Goal: Information Seeking & Learning: Learn about a topic

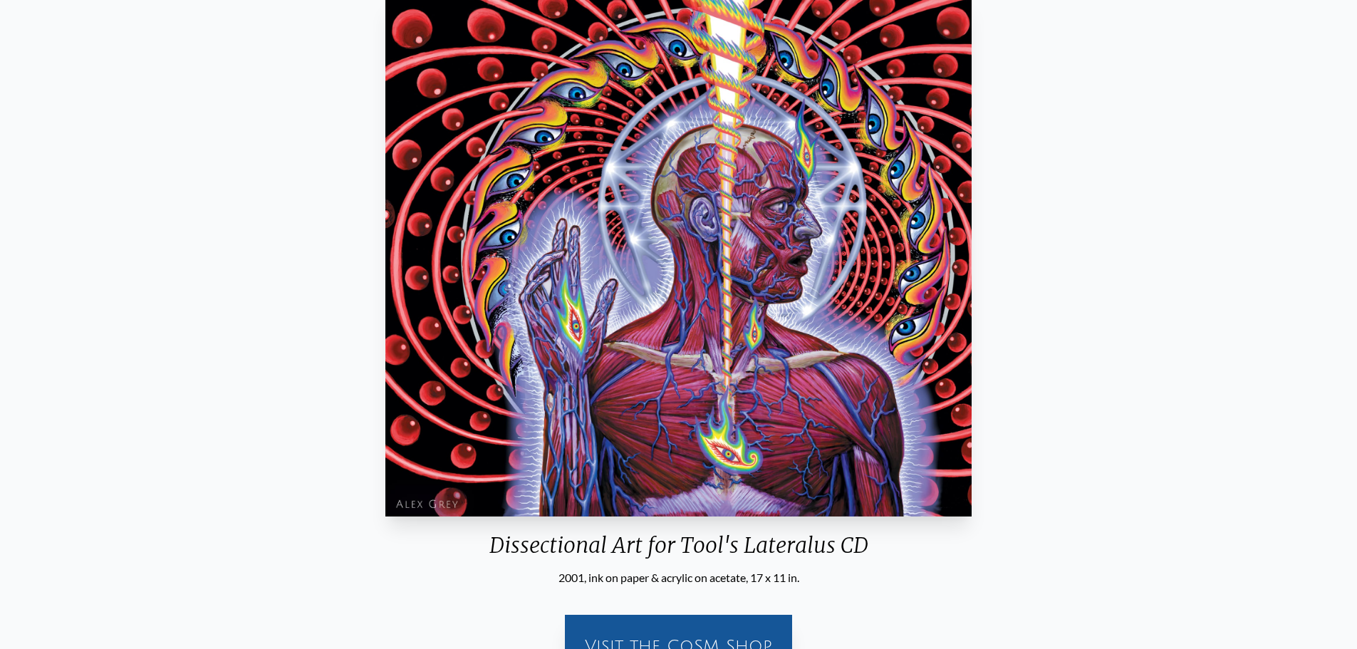
scroll to position [195, 0]
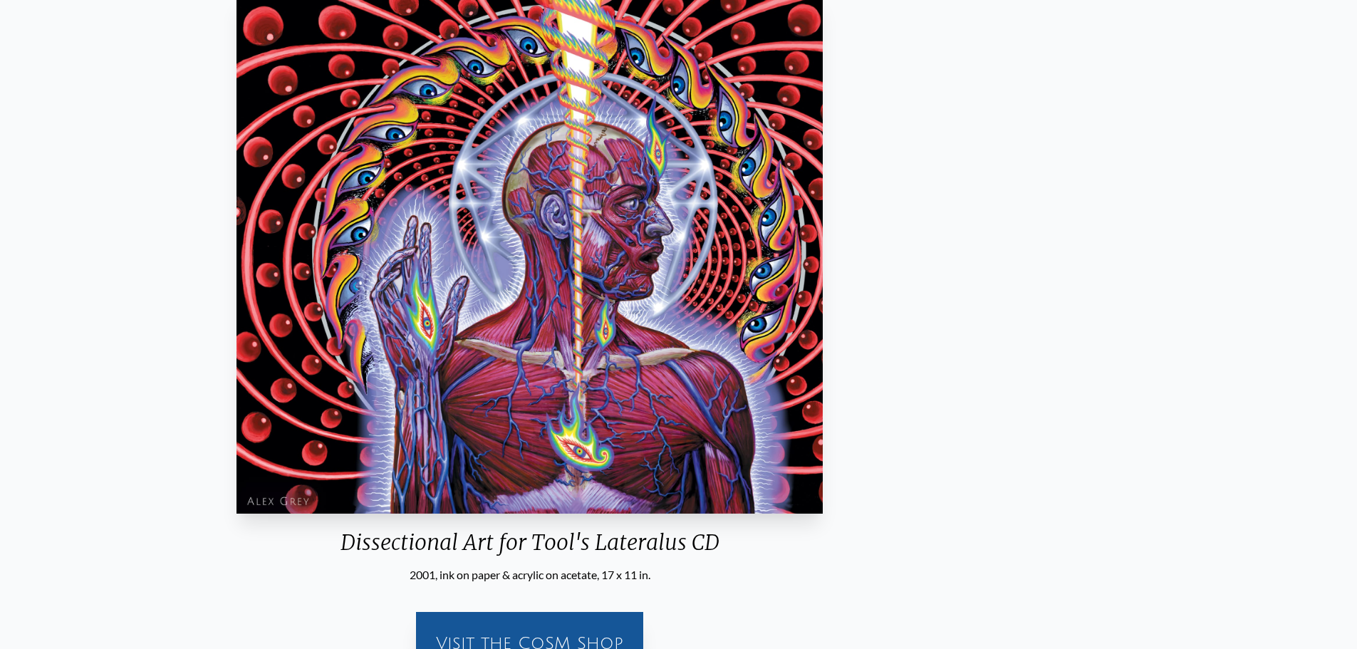
click at [745, 541] on div "Dissectional Art for Tool's Lateralus CD" at bounding box center [530, 547] width 598 height 37
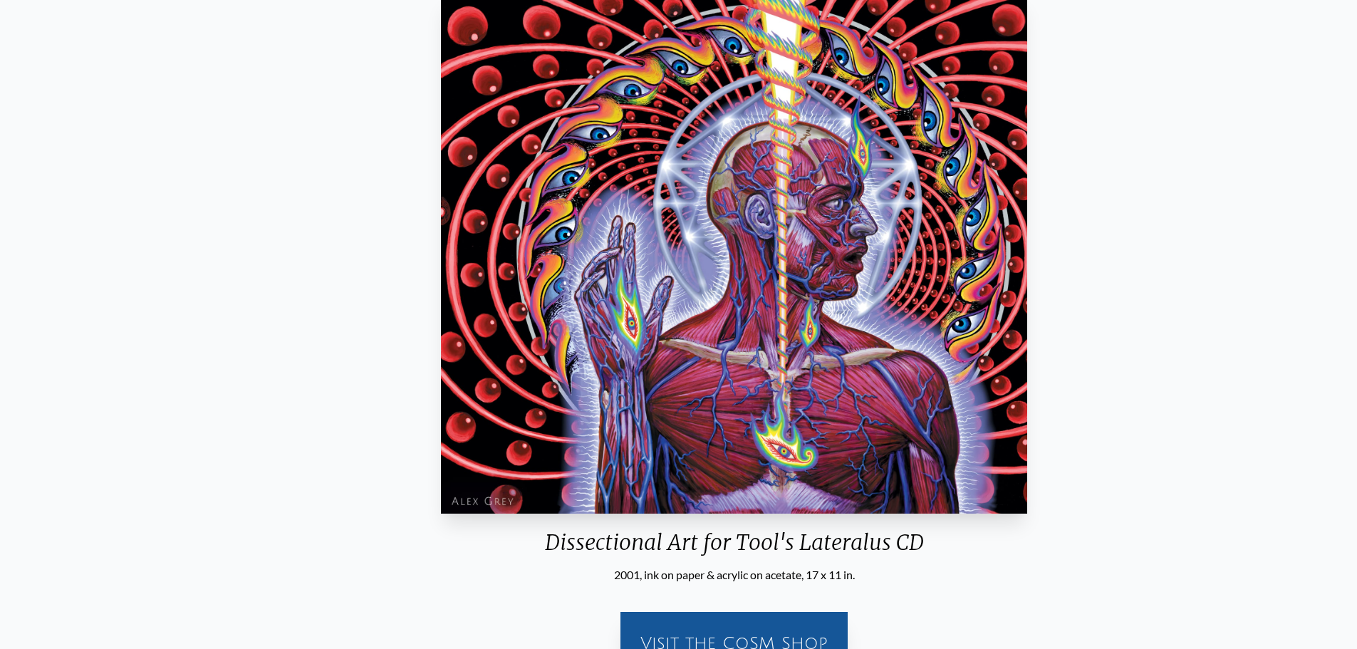
click at [551, 545] on div "Dissectional Art for Tool's Lateralus CD" at bounding box center [734, 547] width 598 height 37
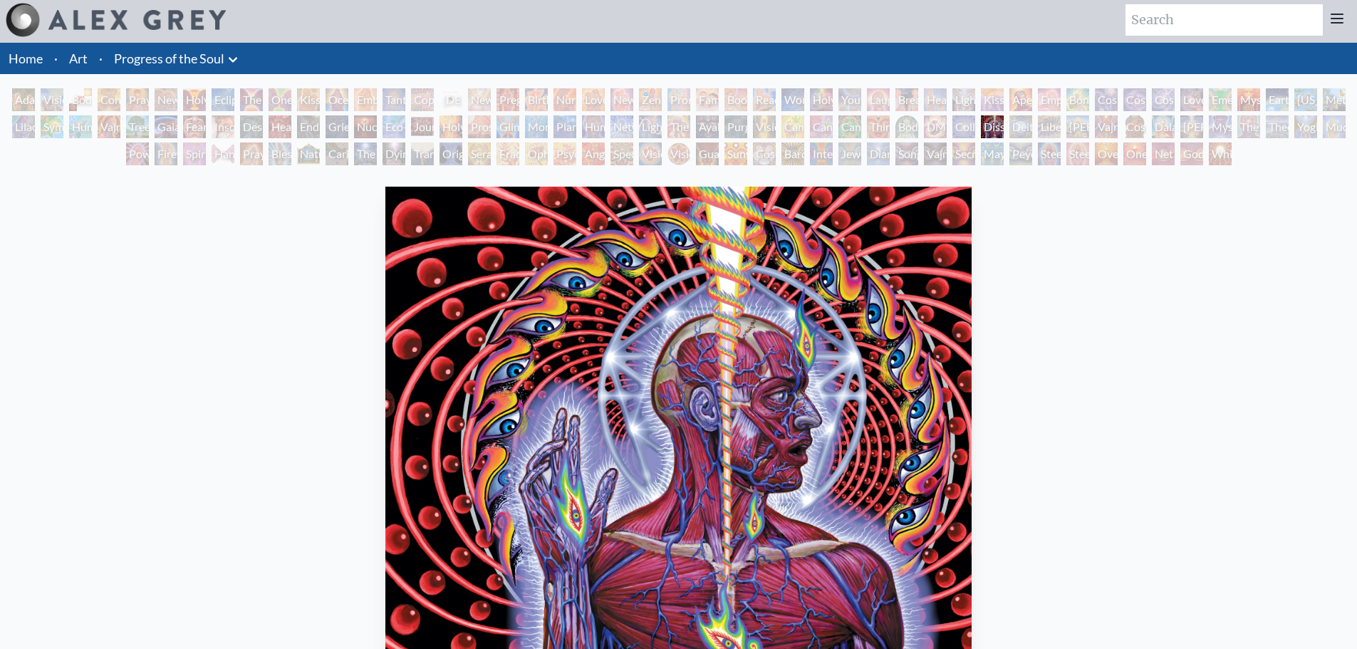
scroll to position [0, 0]
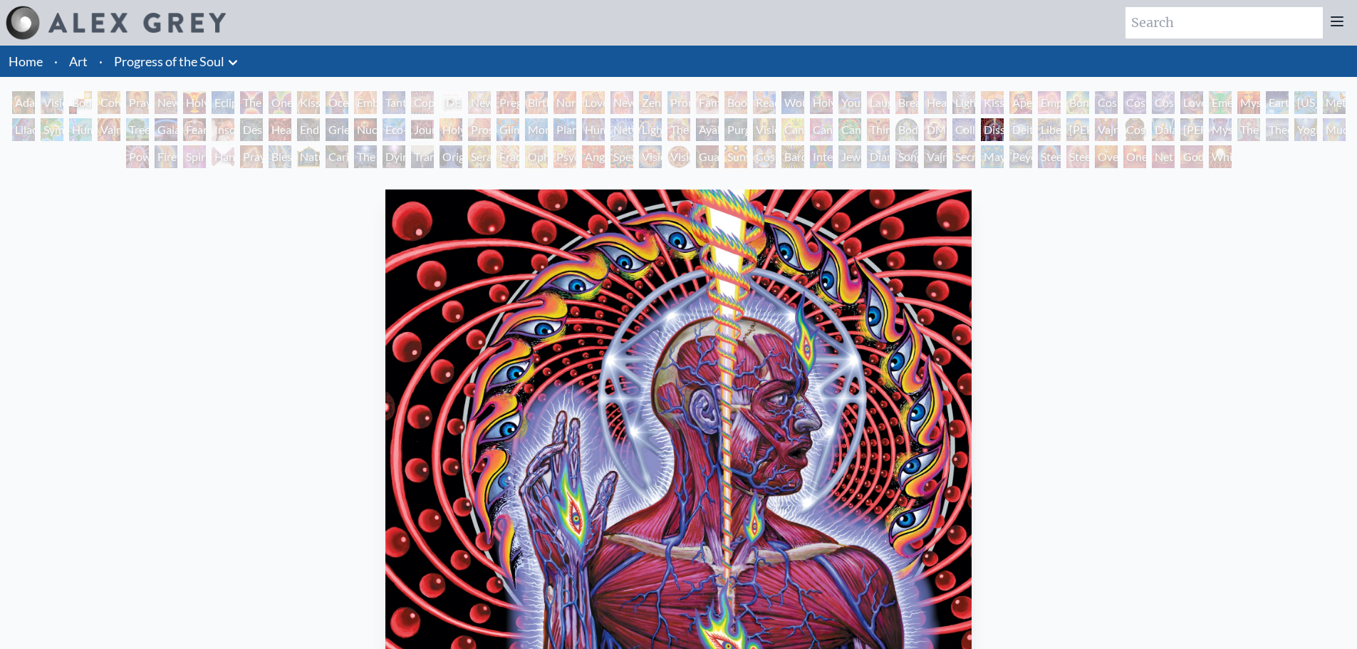
click at [23, 58] on link "Home" at bounding box center [26, 61] width 34 height 16
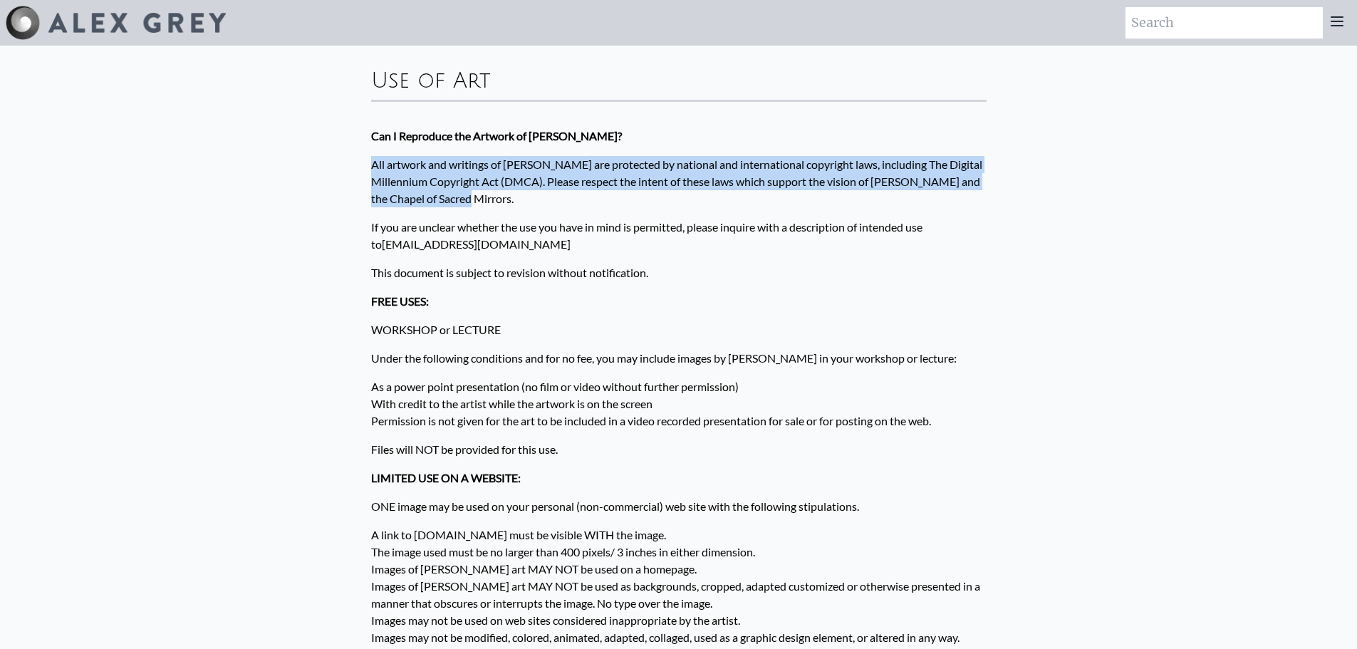
drag, startPoint x: 496, startPoint y: 199, endPoint x: 356, endPoint y: 156, distance: 146.0
copy p "All artwork and writings of [PERSON_NAME] are protected by national and interna…"
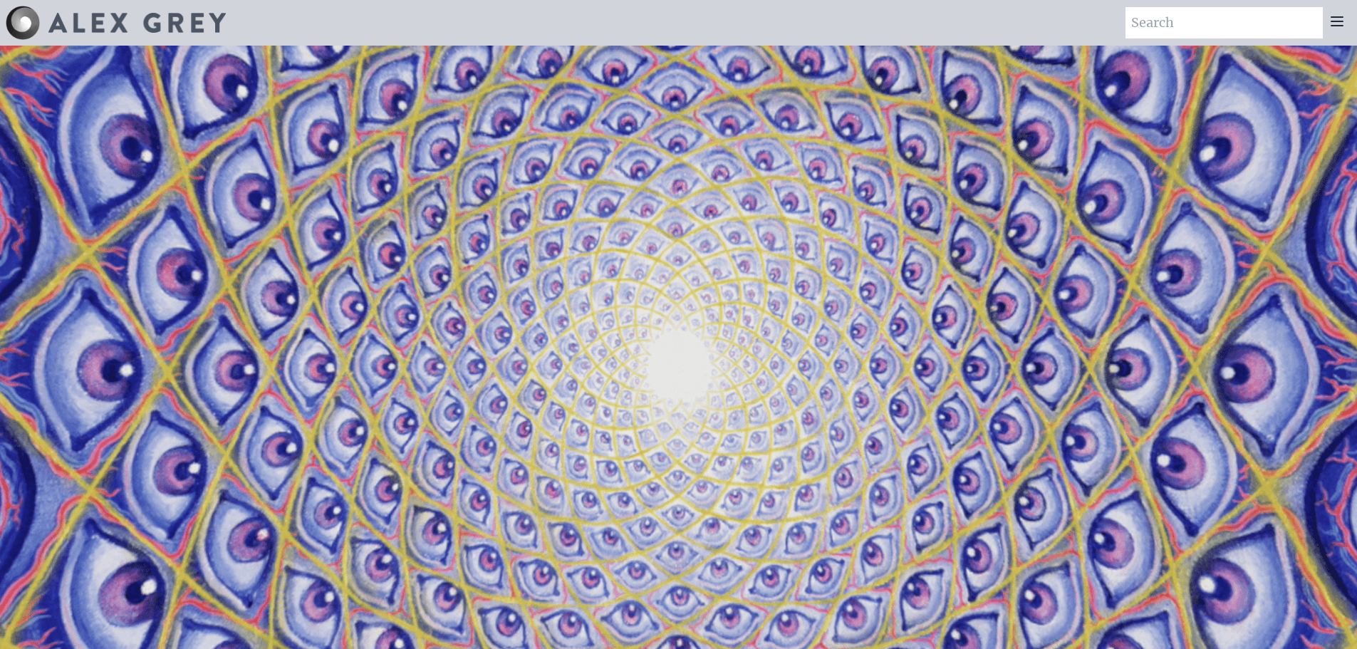
click at [1342, 12] on div at bounding box center [1337, 22] width 28 height 31
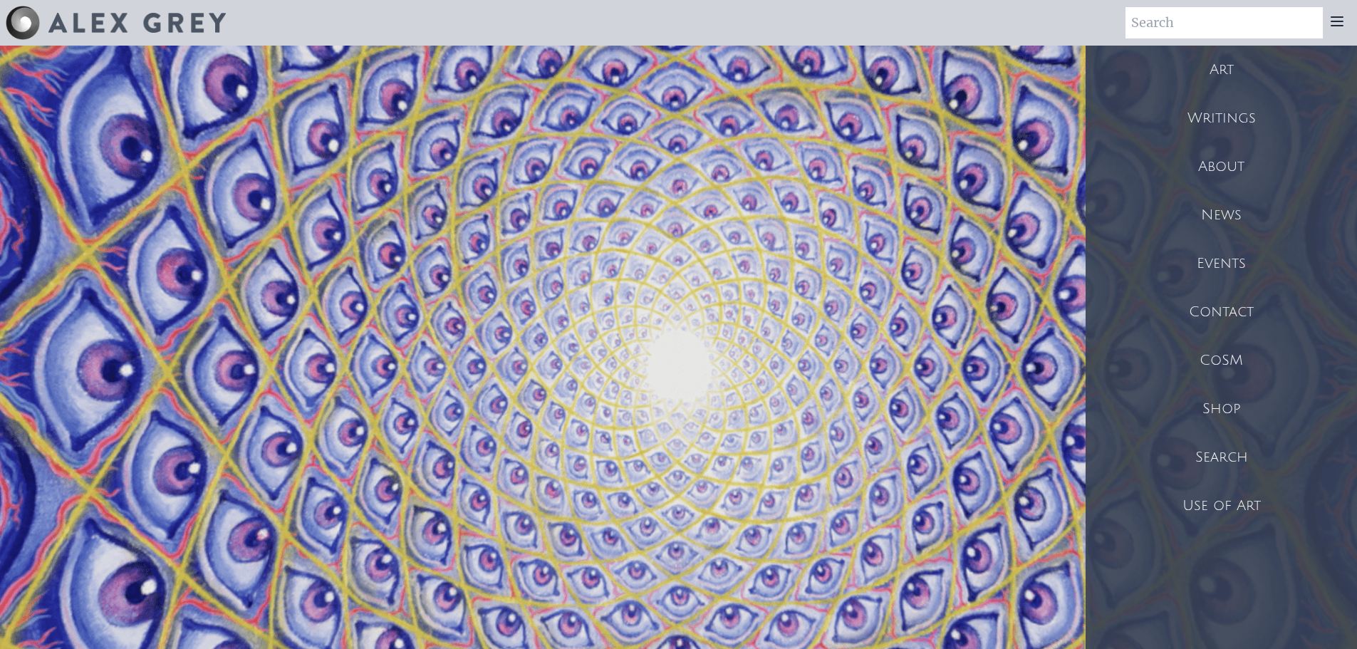
click at [1220, 71] on div "Art" at bounding box center [1221, 70] width 271 height 48
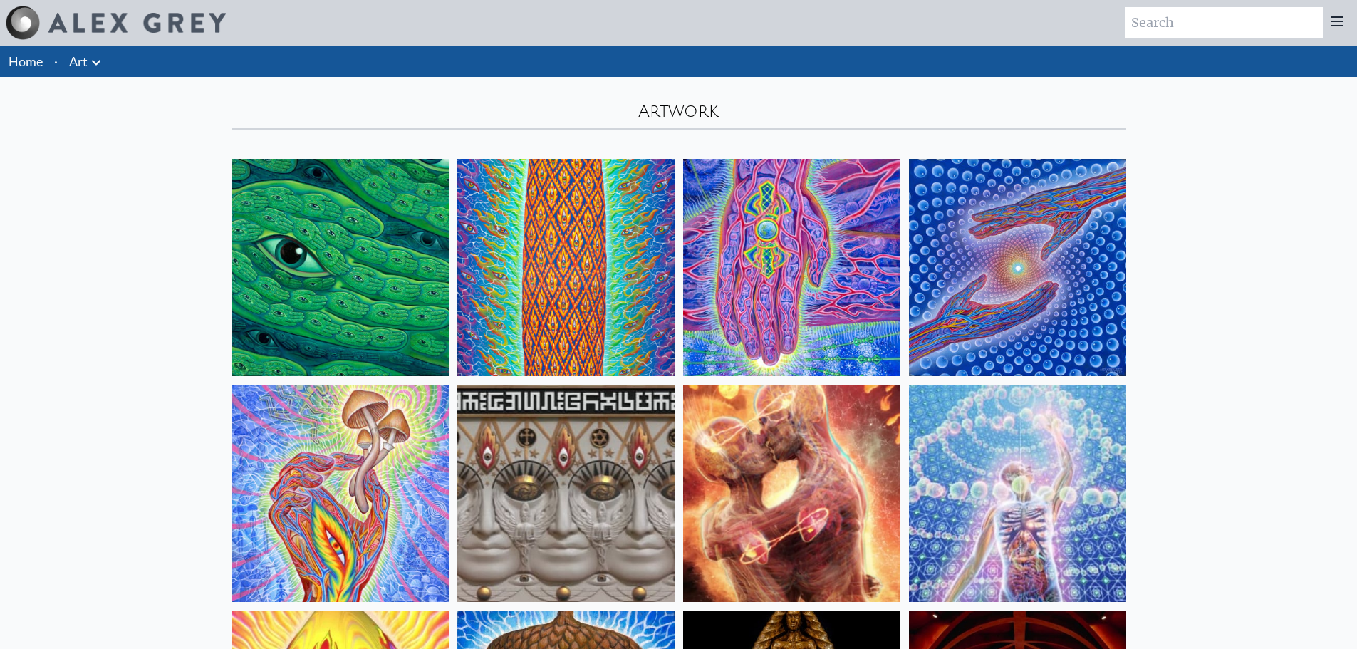
click at [1344, 28] on icon at bounding box center [1337, 21] width 17 height 17
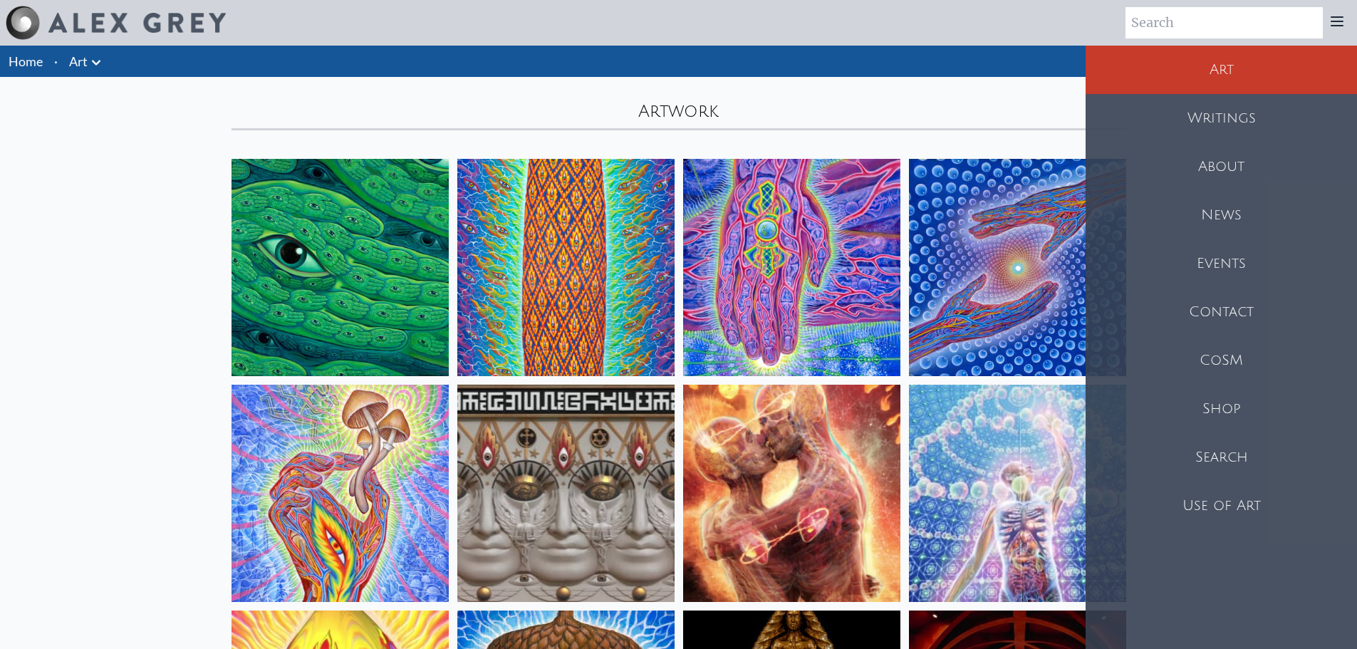
click at [1237, 408] on div "Shop" at bounding box center [1221, 409] width 271 height 48
click at [1225, 165] on div "About" at bounding box center [1221, 166] width 271 height 48
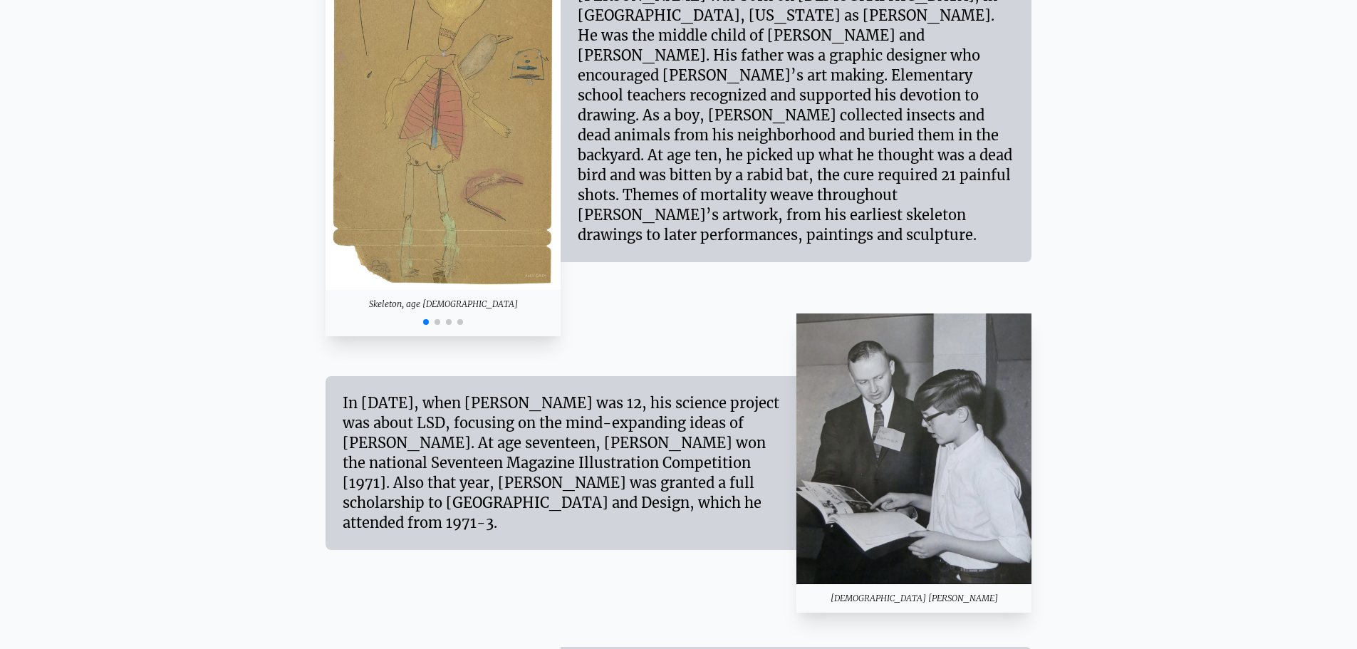
scroll to position [1425, 0]
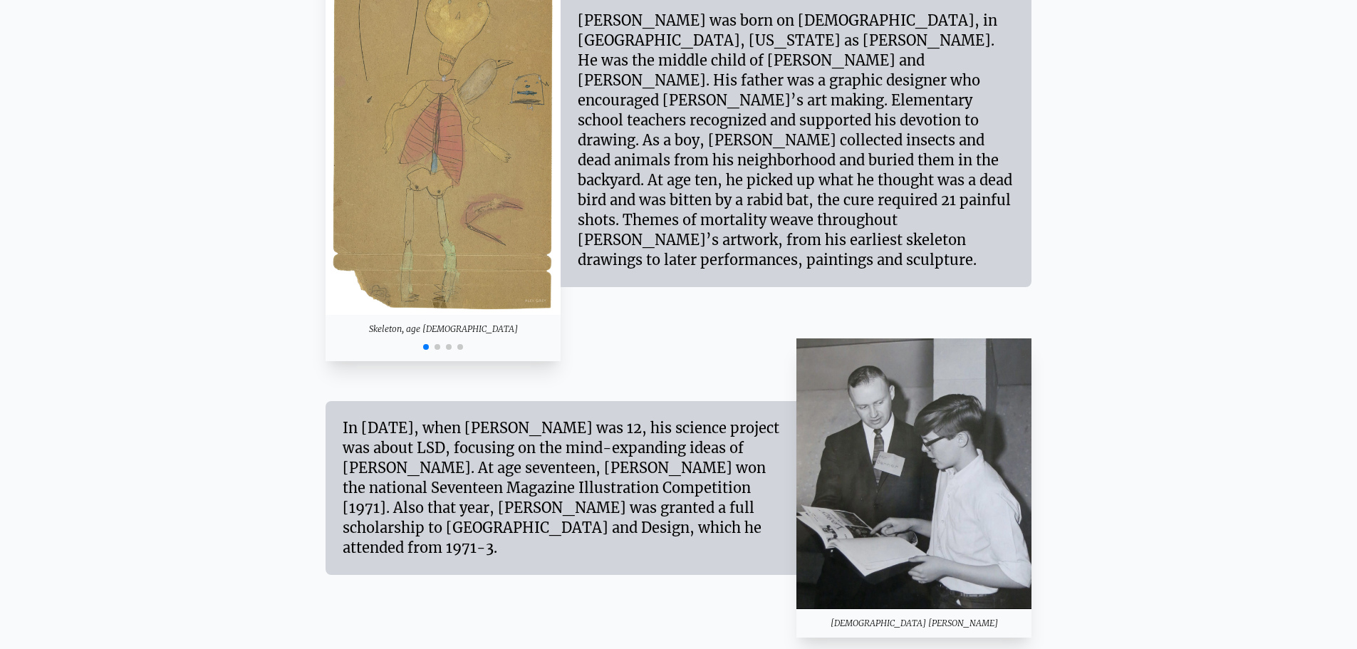
click at [437, 350] on div at bounding box center [444, 345] width 236 height 17
click at [437, 346] on span "Go to slide 2" at bounding box center [438, 347] width 6 height 6
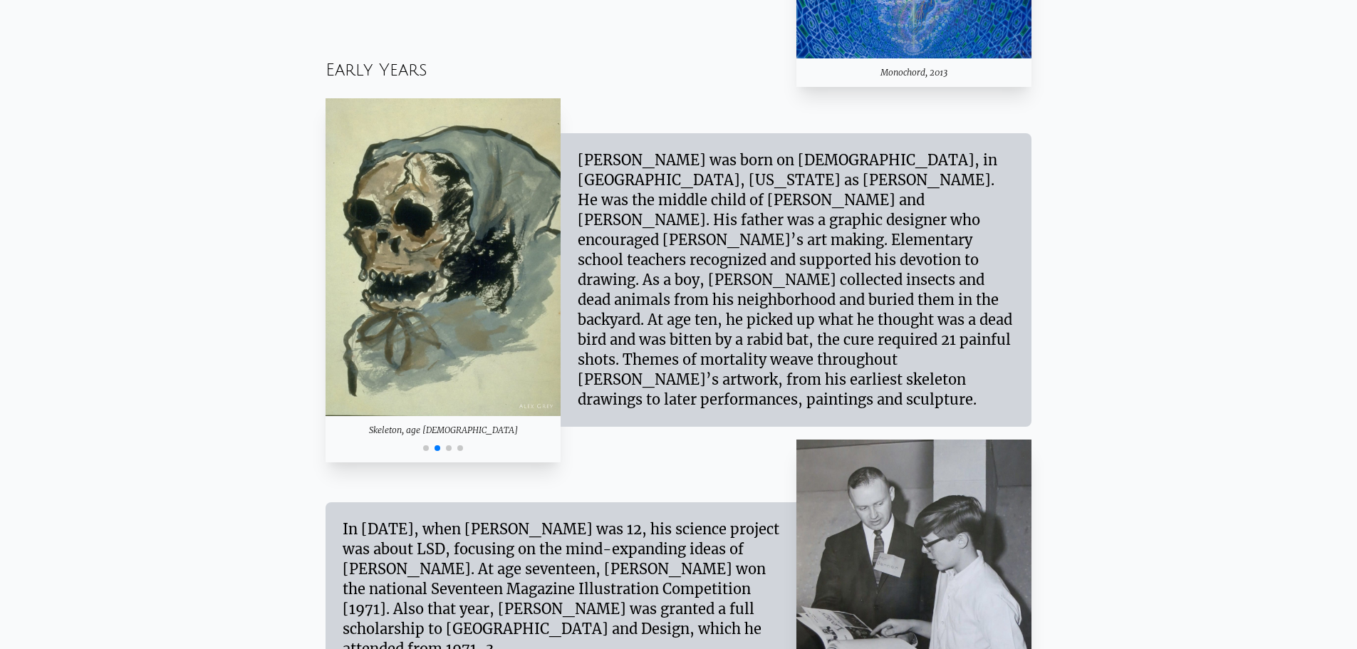
scroll to position [1211, 0]
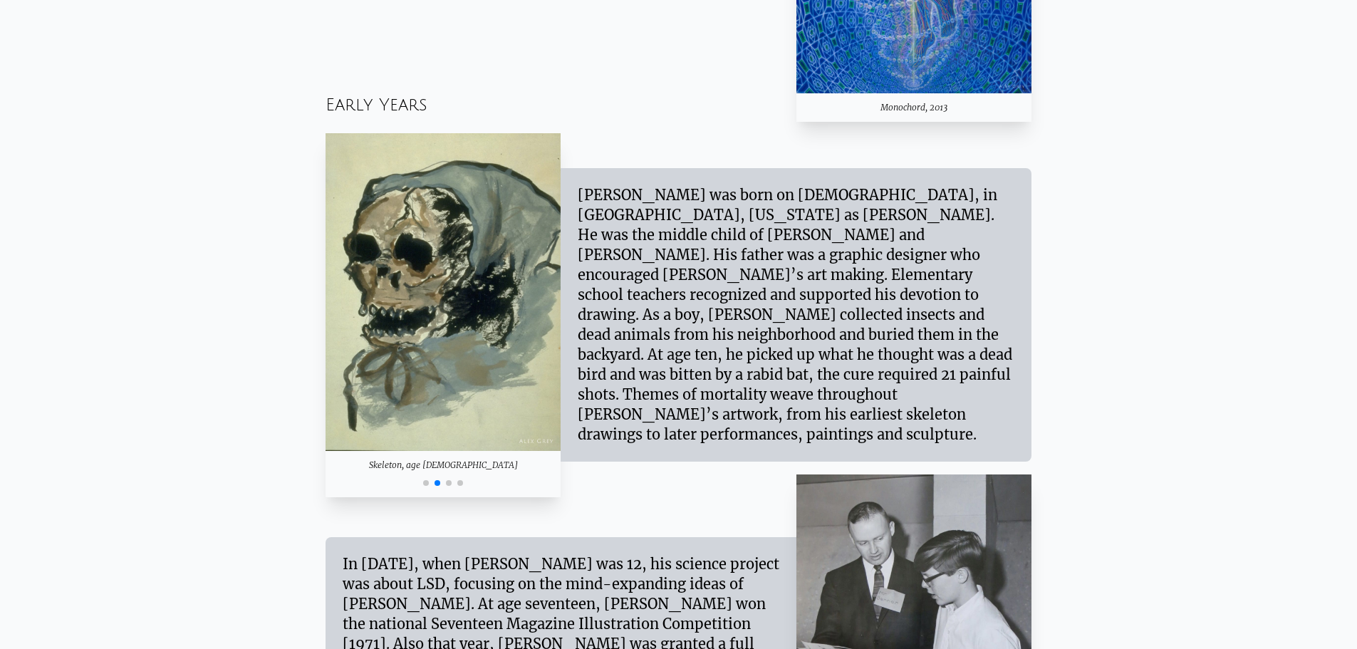
click at [449, 482] on span "Go to slide 3" at bounding box center [449, 483] width 6 height 6
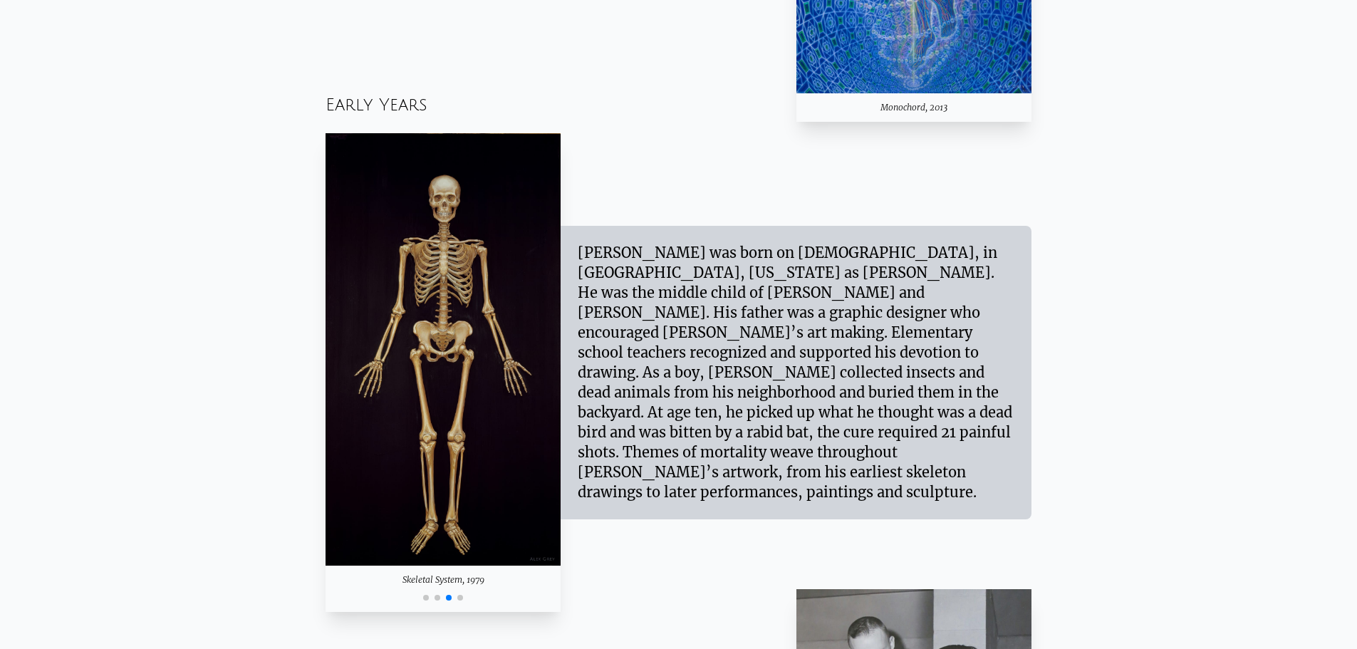
click at [460, 599] on span "Go to slide 4" at bounding box center [460, 598] width 6 height 6
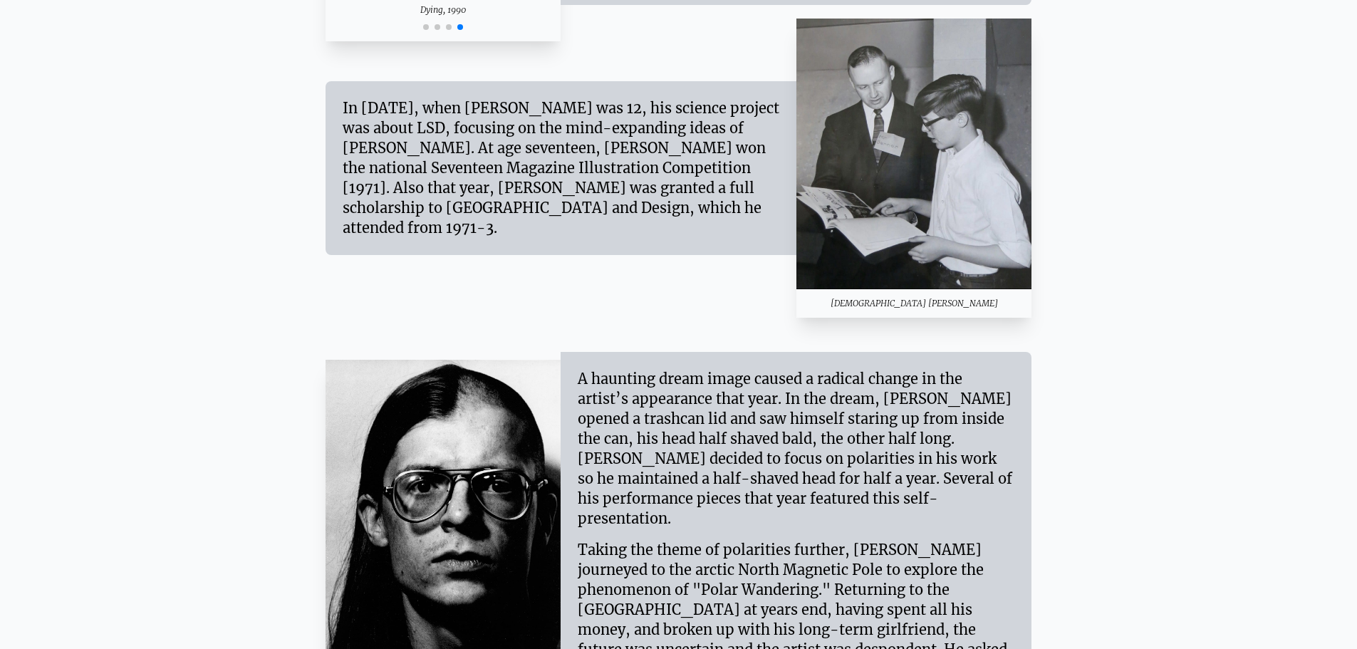
scroll to position [1923, 0]
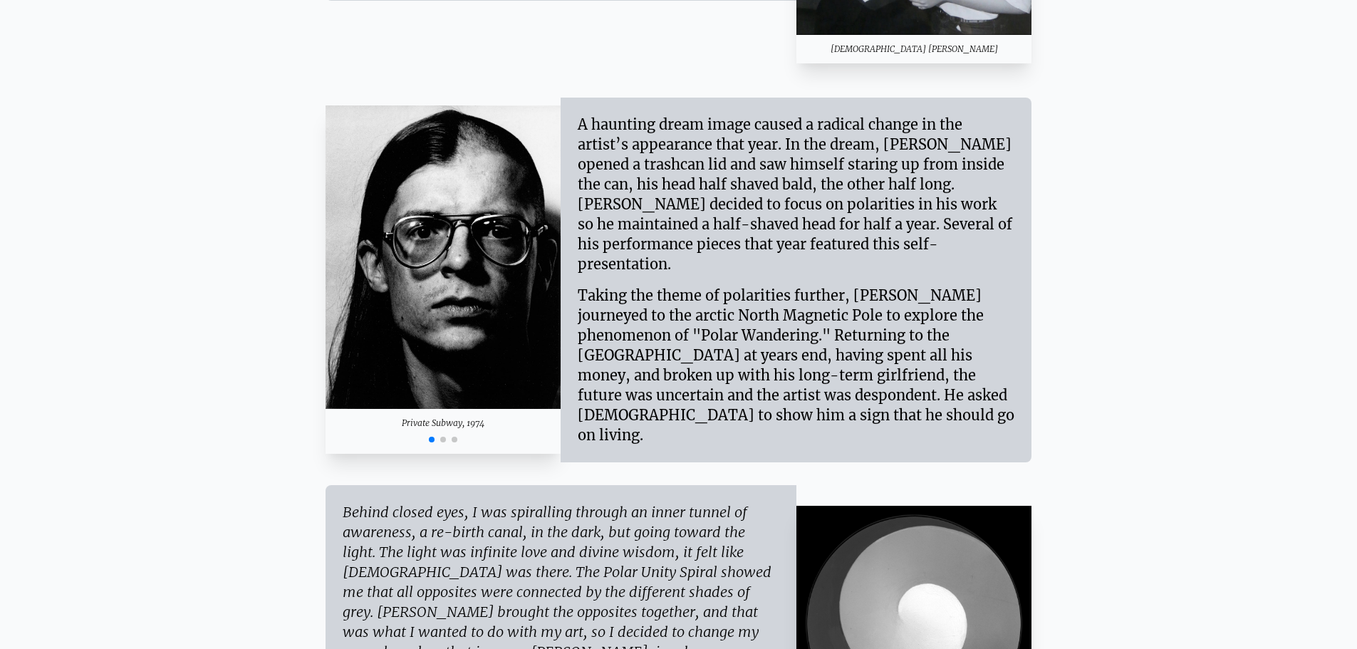
click at [443, 437] on span "Go to slide 2" at bounding box center [443, 440] width 6 height 6
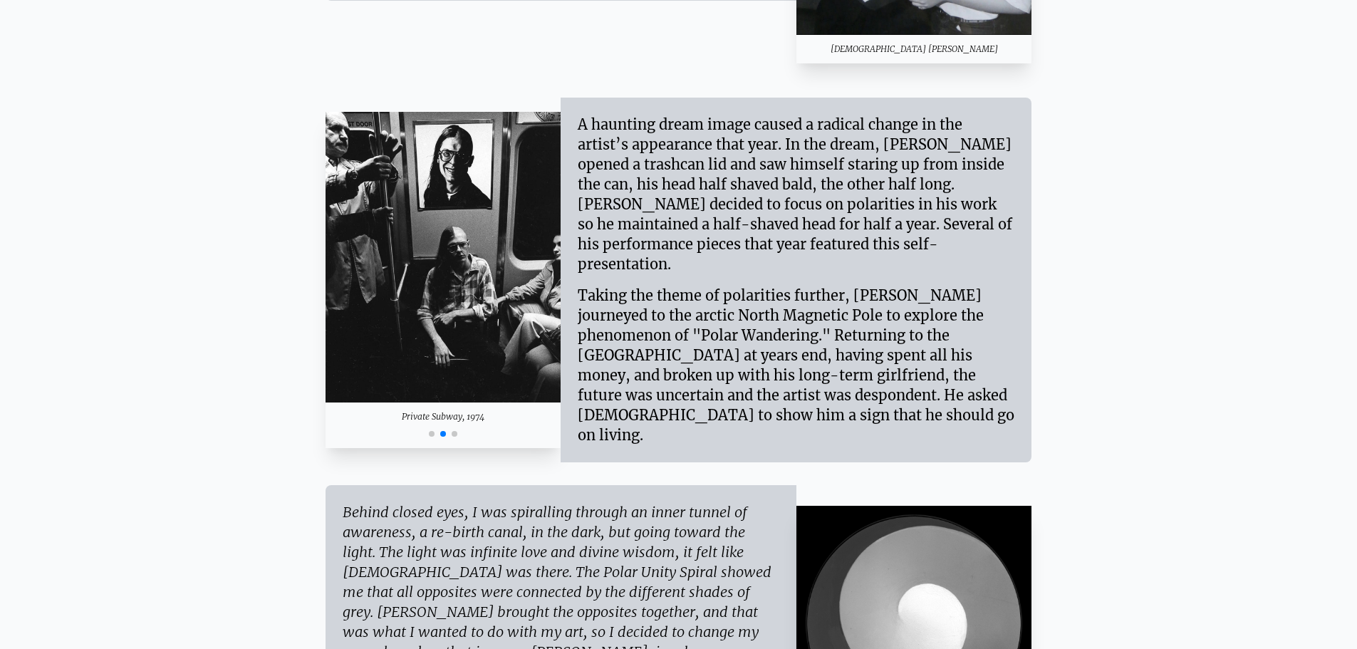
click at [454, 431] on span "Go to slide 3" at bounding box center [455, 434] width 6 height 6
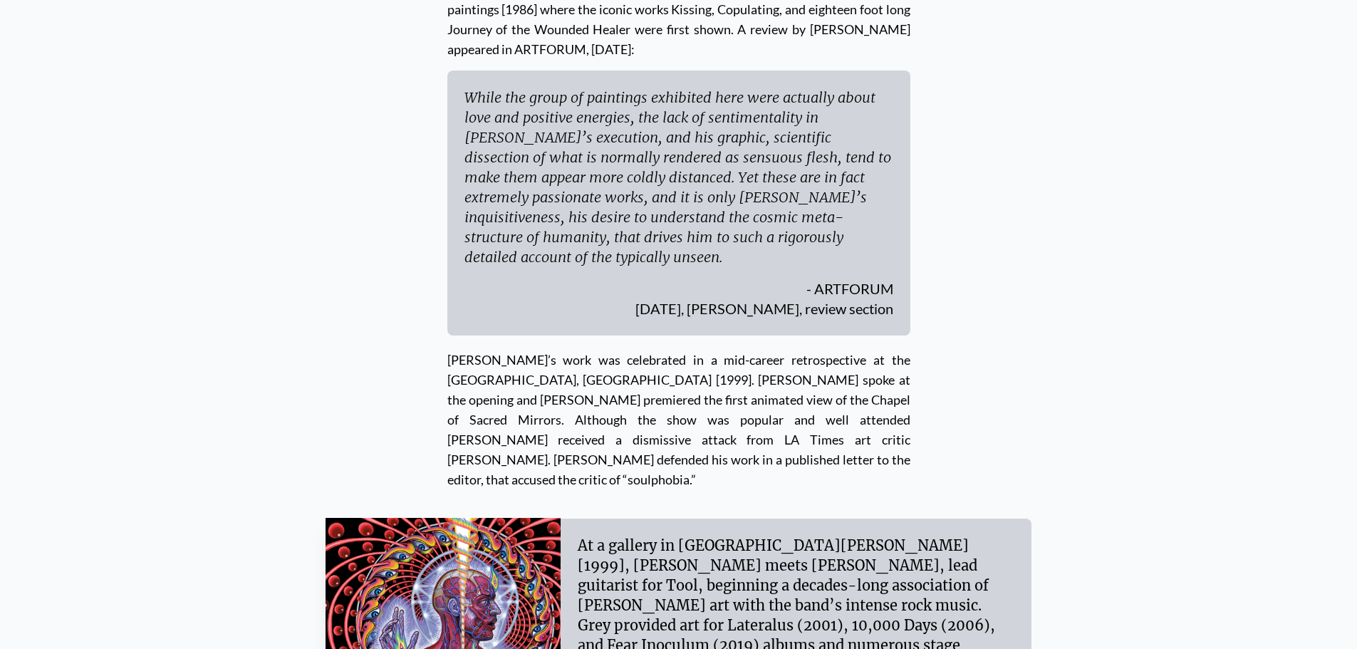
scroll to position [5414, 0]
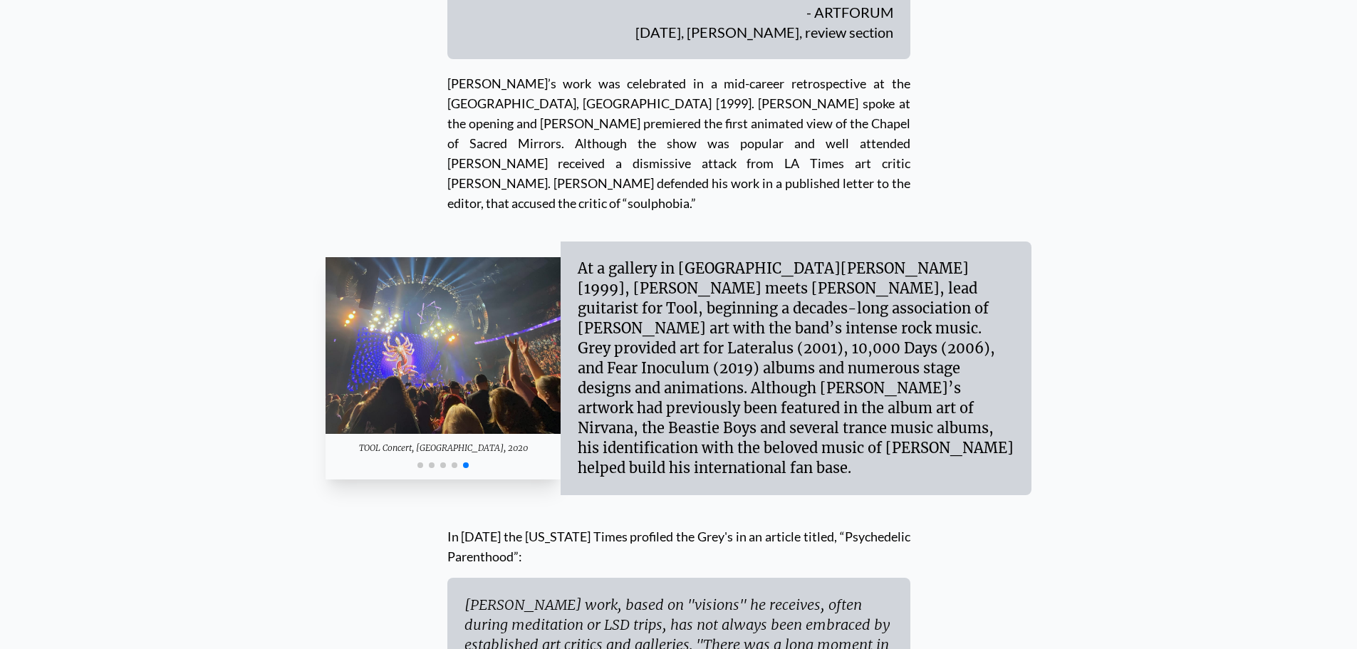
scroll to position [5699, 0]
